Goal: Information Seeking & Learning: Learn about a topic

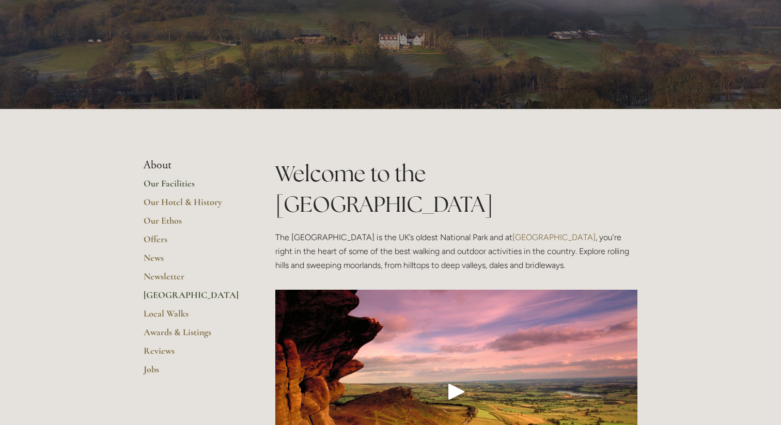
scroll to position [51, 0]
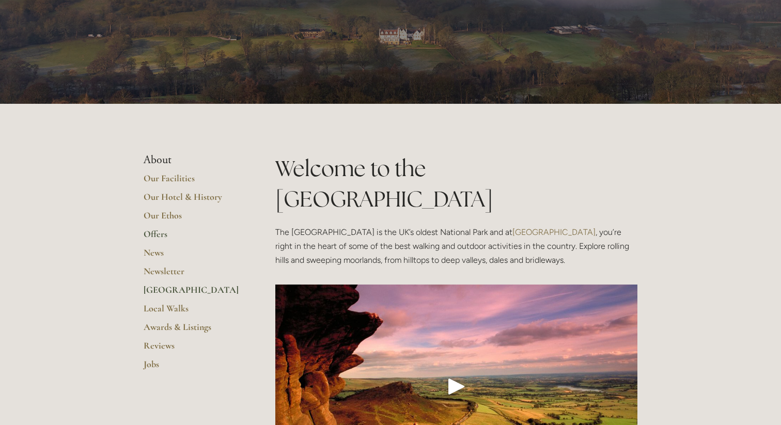
click at [161, 234] on link "Offers" at bounding box center [193, 237] width 99 height 19
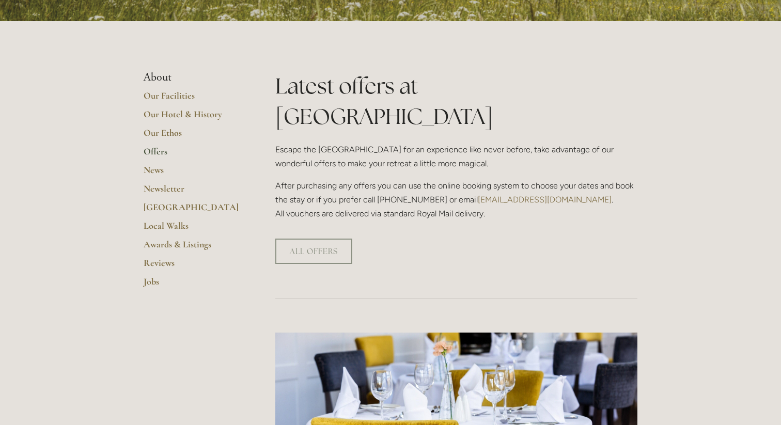
scroll to position [3, 0]
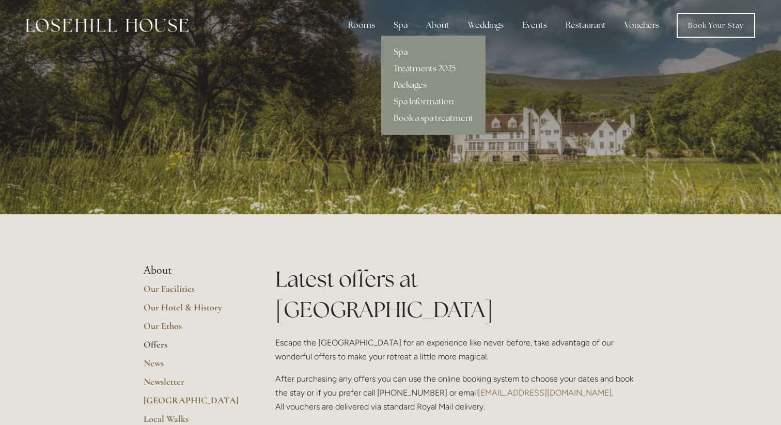
click at [404, 56] on link "Spa" at bounding box center [433, 52] width 104 height 17
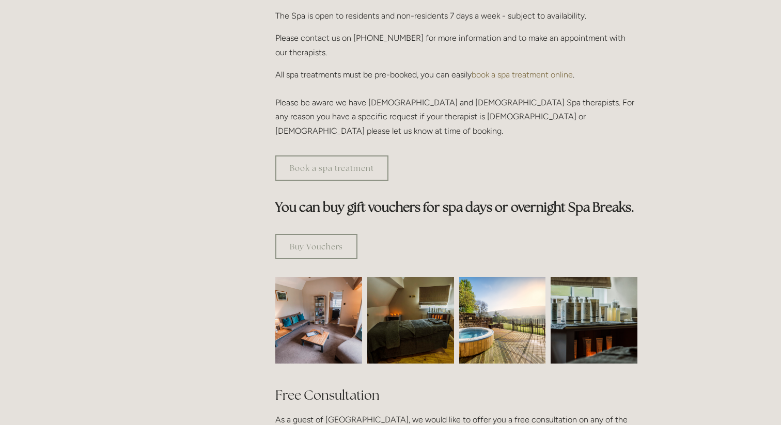
scroll to position [502, 0]
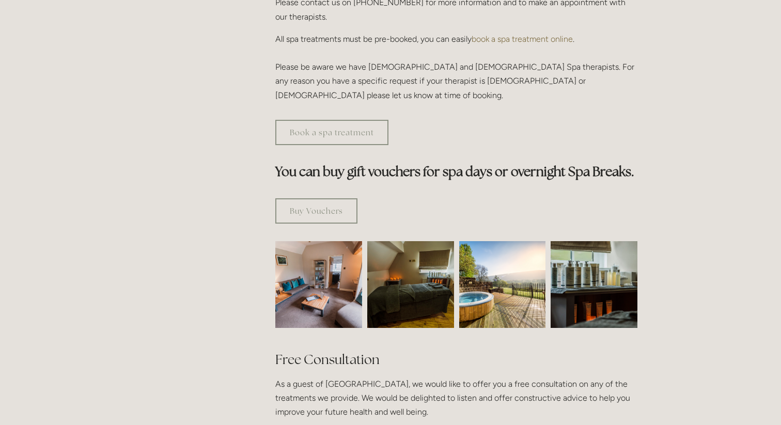
click at [492, 253] on img at bounding box center [502, 284] width 87 height 87
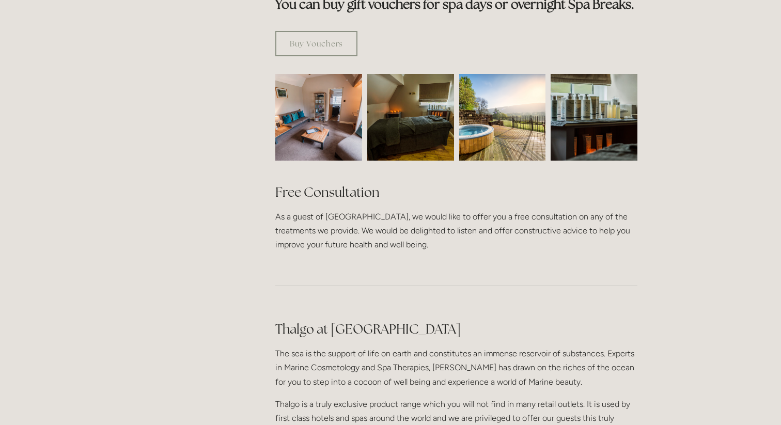
scroll to position [520, 0]
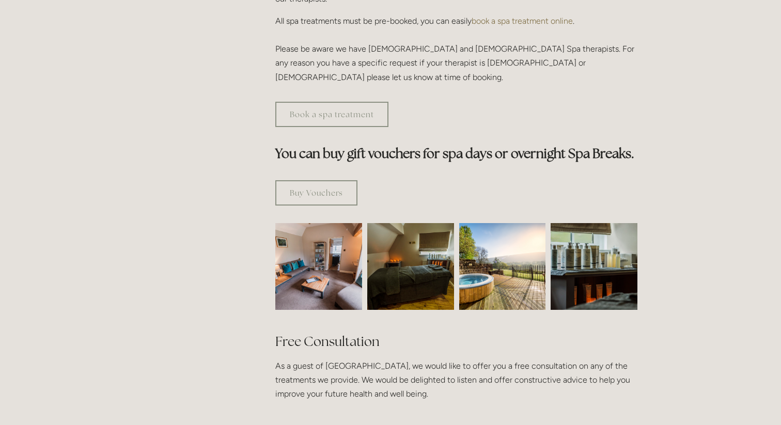
click at [602, 223] on img at bounding box center [594, 266] width 130 height 87
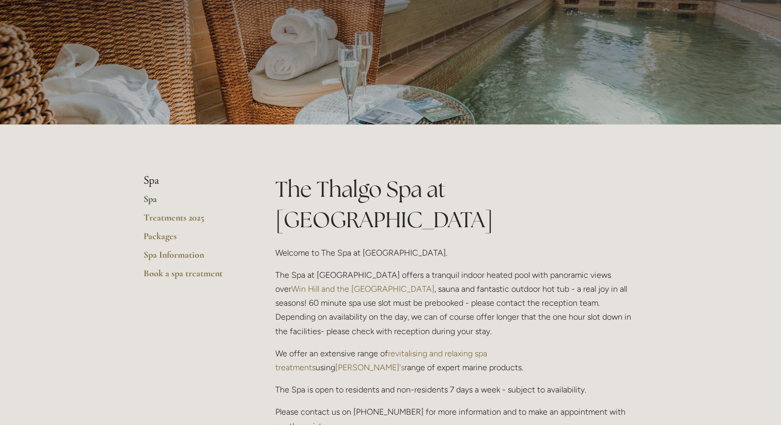
scroll to position [87, 0]
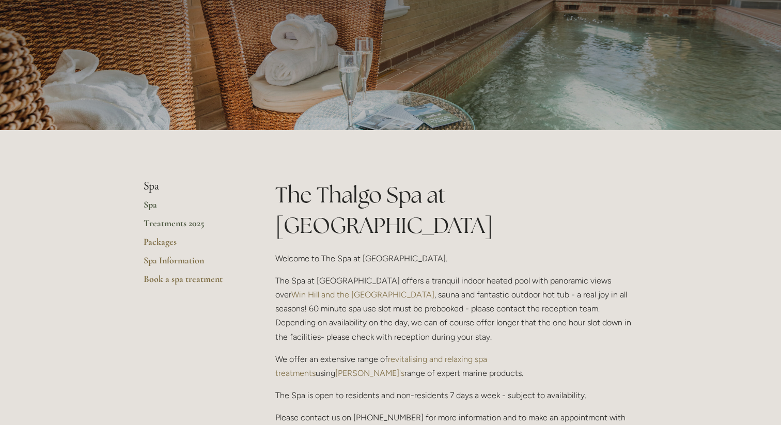
click at [174, 224] on link "Treatments 2025" at bounding box center [193, 226] width 99 height 19
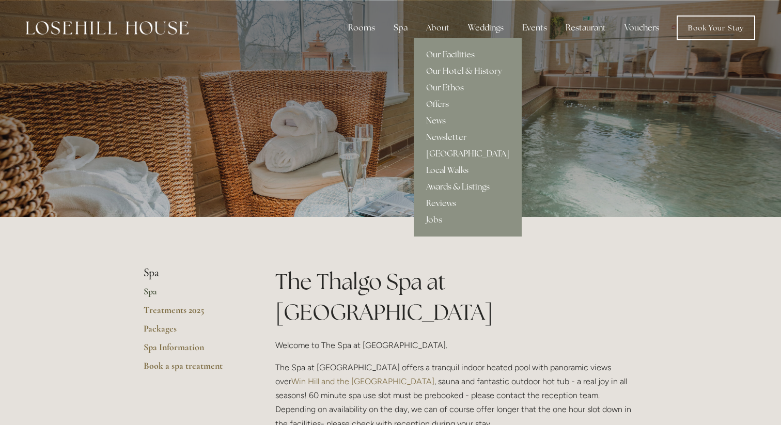
click at [455, 174] on link "Local Walks" at bounding box center [468, 170] width 108 height 17
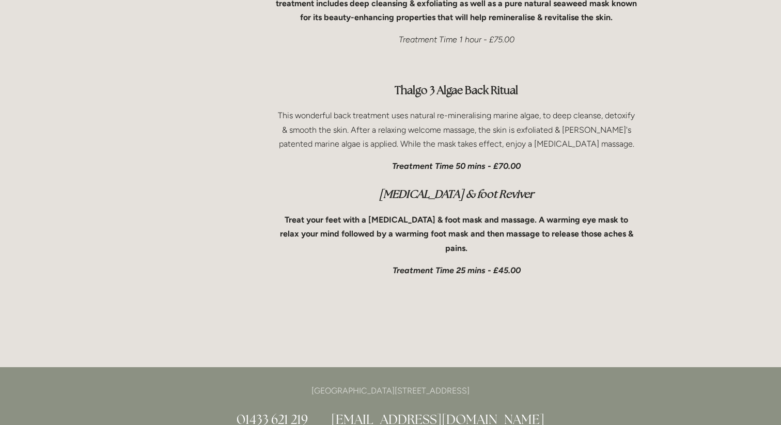
scroll to position [3447, 0]
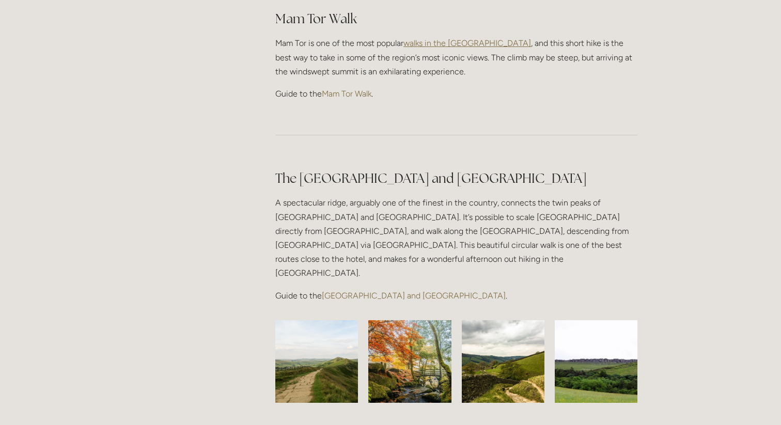
scroll to position [755, 0]
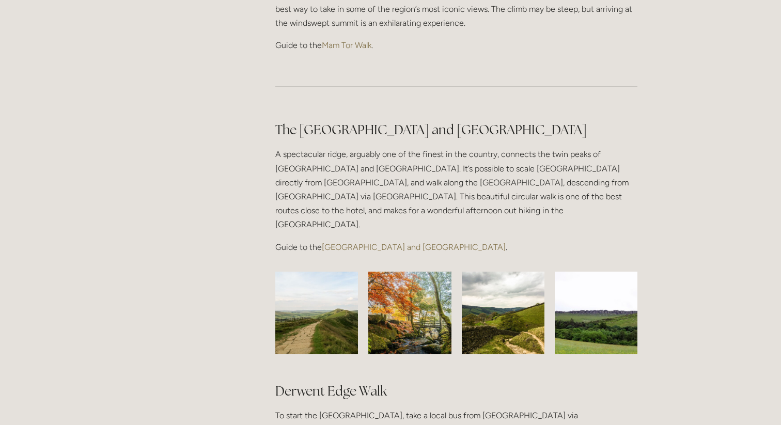
click at [397, 240] on p "Guide to the [GEOGRAPHIC_DATA] and [GEOGRAPHIC_DATA] ." at bounding box center [456, 247] width 362 height 14
click at [397, 242] on link "[GEOGRAPHIC_DATA] and [GEOGRAPHIC_DATA]" at bounding box center [414, 247] width 184 height 10
